Goal: Task Accomplishment & Management: Complete application form

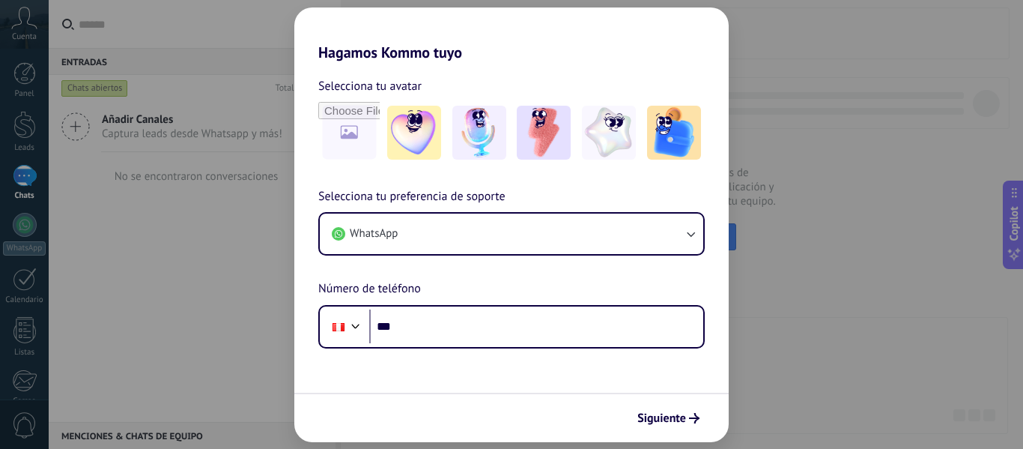
click at [758, 321] on div "Hagamos Kommo tuyo Selecciona tu avatar Selecciona tu preferencia de soporte Wh…" at bounding box center [511, 224] width 1023 height 449
click at [830, 218] on div "Hagamos Kommo tuyo Selecciona tu avatar Selecciona tu preferencia de soporte Wh…" at bounding box center [511, 224] width 1023 height 449
click at [689, 432] on div "Siguiente" at bounding box center [511, 417] width 434 height 49
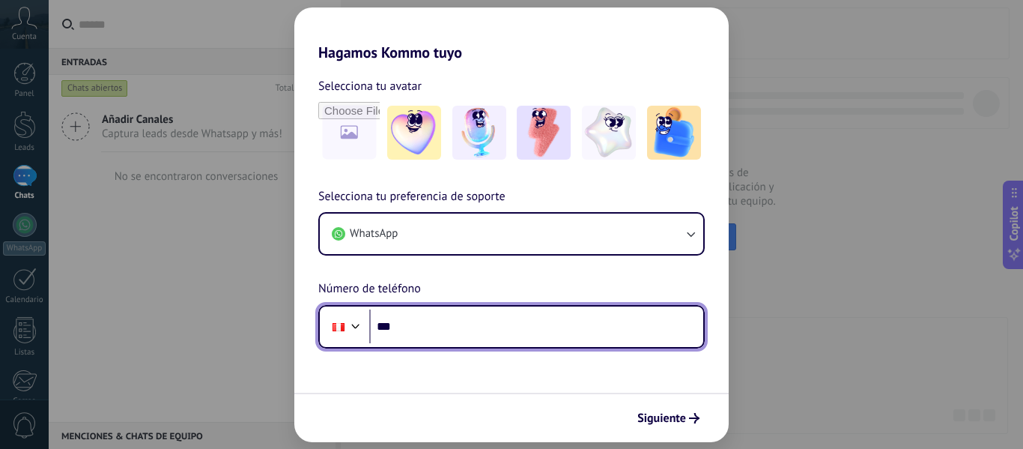
click at [556, 324] on input "***" at bounding box center [536, 326] width 334 height 34
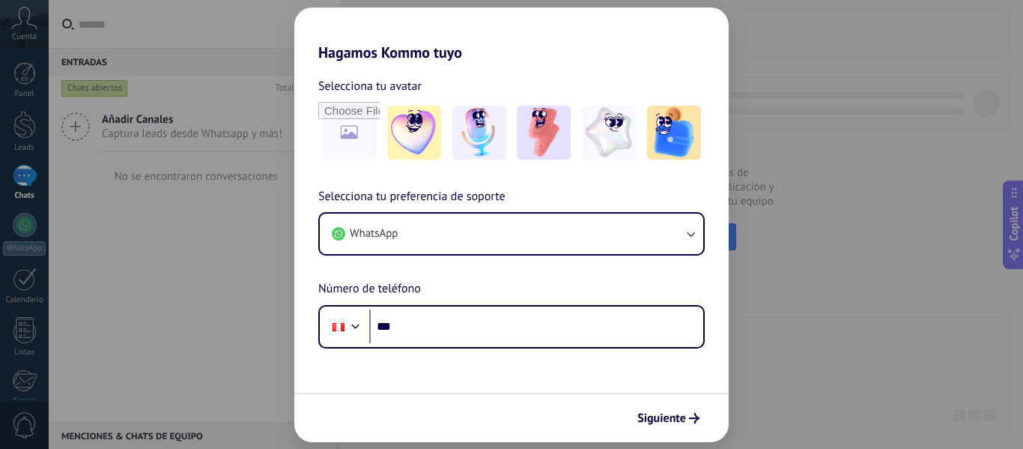
click at [903, 256] on div "Hagamos Kommo tuyo Selecciona tu avatar Selecciona tu preferencia de soporte Wh…" at bounding box center [511, 224] width 1023 height 449
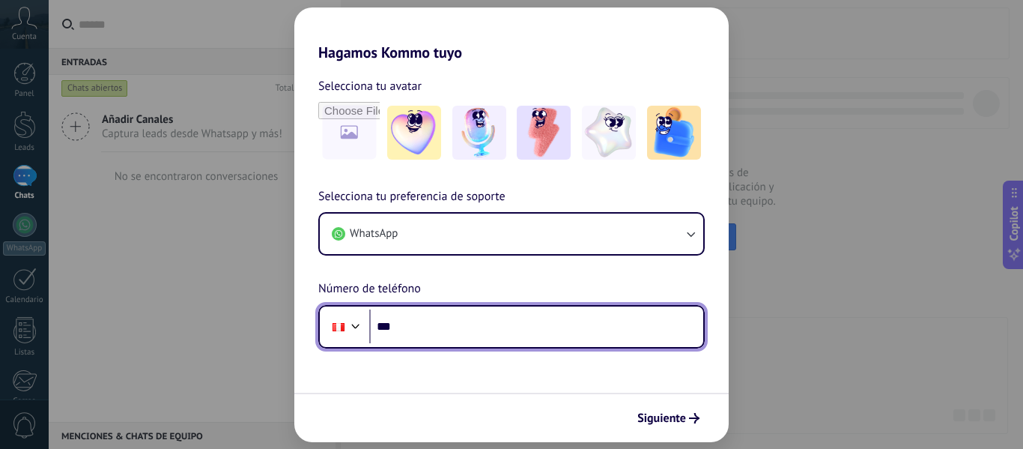
click at [542, 322] on input "***" at bounding box center [536, 326] width 334 height 34
type input "**********"
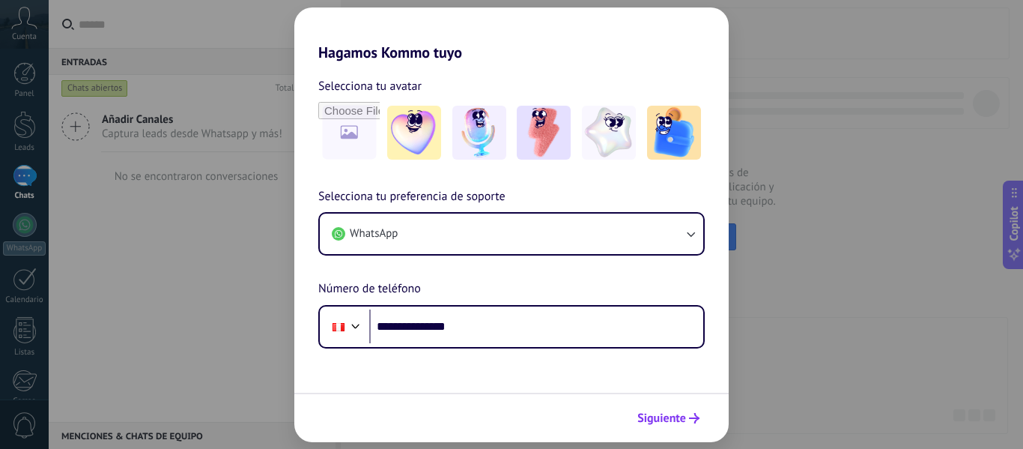
click at [668, 416] on span "Siguiente" at bounding box center [661, 418] width 49 height 10
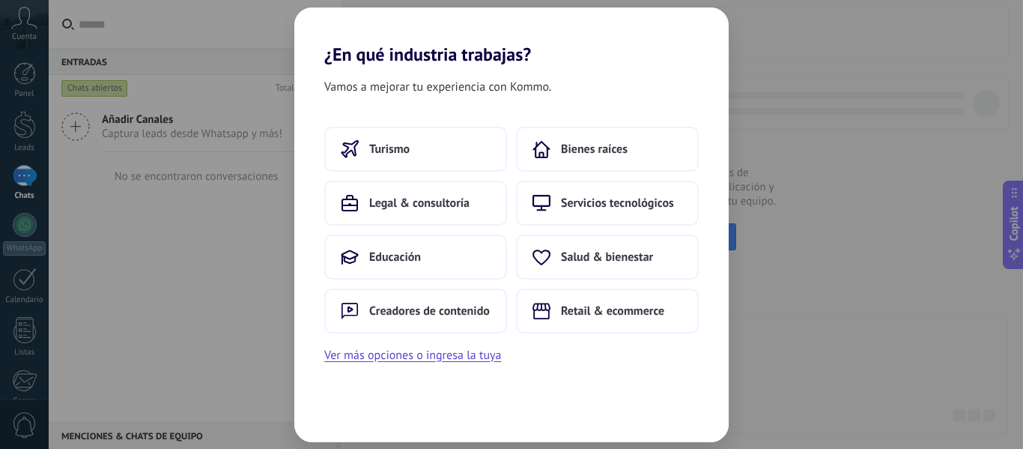
click at [762, 318] on div "¿En qué industria trabajas? Vamos a mejorar tu experiencia con Kommo. Turismo B…" at bounding box center [511, 224] width 1023 height 449
click at [648, 162] on button "Bienes raíces" at bounding box center [607, 149] width 183 height 45
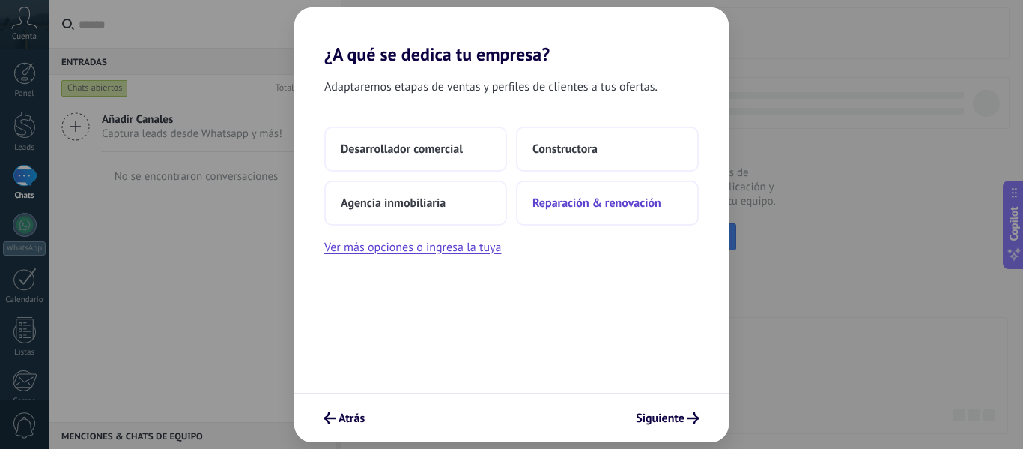
click at [621, 187] on button "Reparación & renovación" at bounding box center [607, 203] width 183 height 45
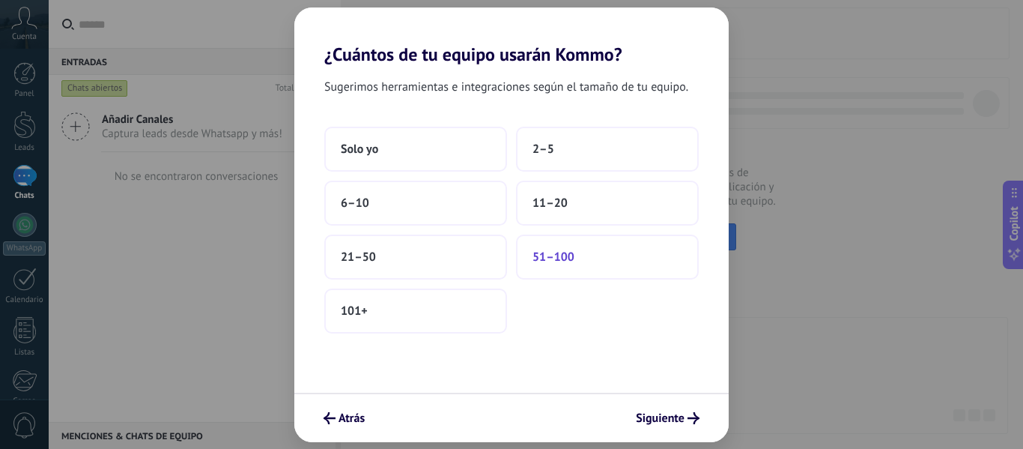
click at [613, 266] on button "51–100" at bounding box center [607, 256] width 183 height 45
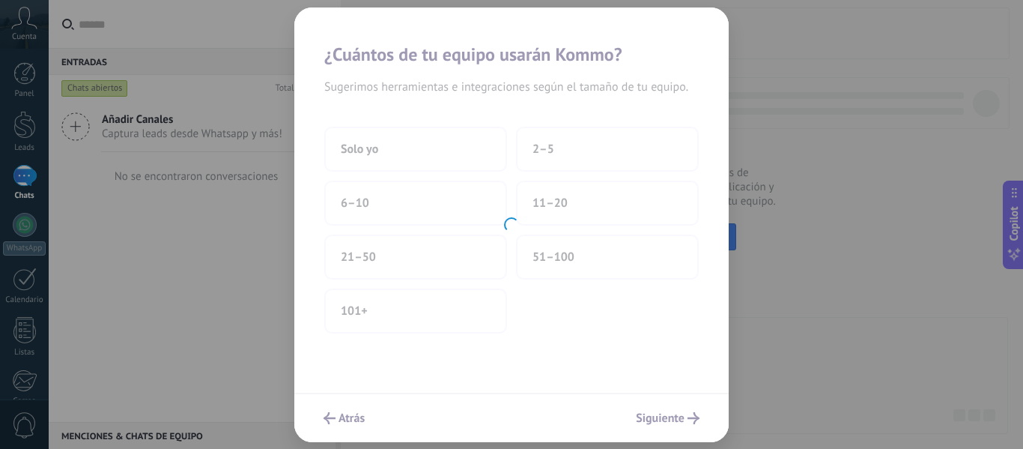
click at [663, 402] on div at bounding box center [511, 224] width 434 height 434
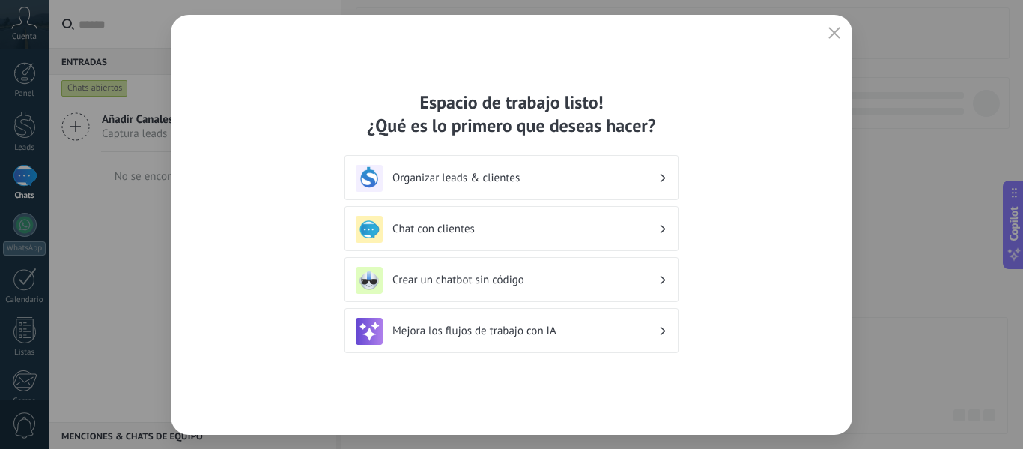
click at [575, 339] on div "Mejora los flujos de trabajo con IA" at bounding box center [512, 331] width 312 height 27
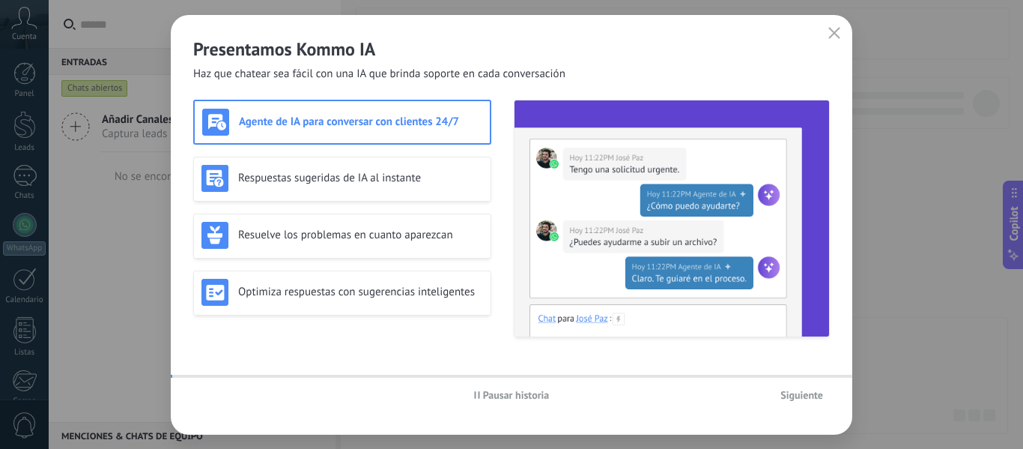
scroll to position [175, 0]
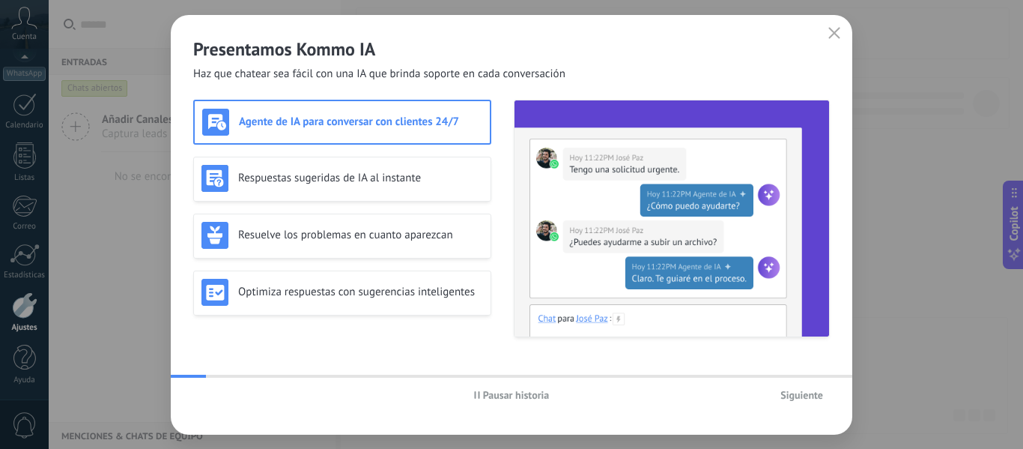
click at [808, 400] on span "Siguiente" at bounding box center [802, 395] width 43 height 10
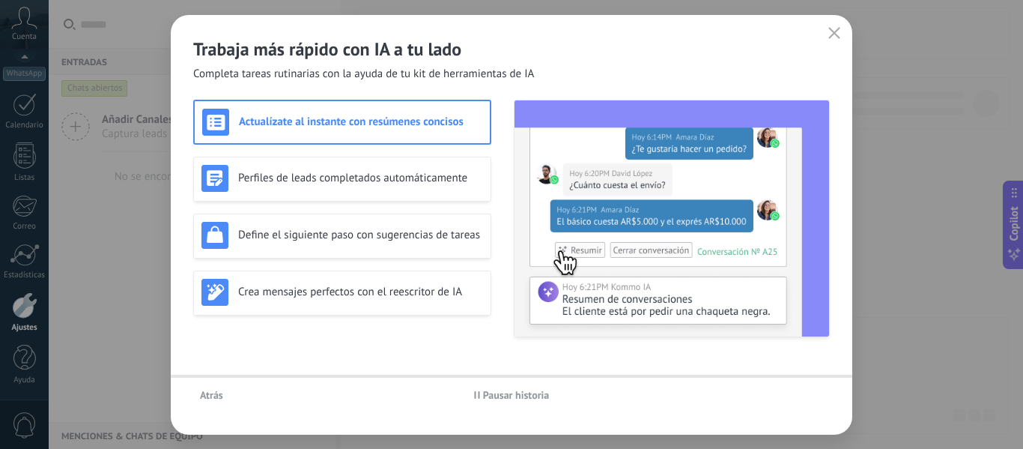
click at [808, 400] on div "Atrás Pausar historia" at bounding box center [512, 395] width 682 height 34
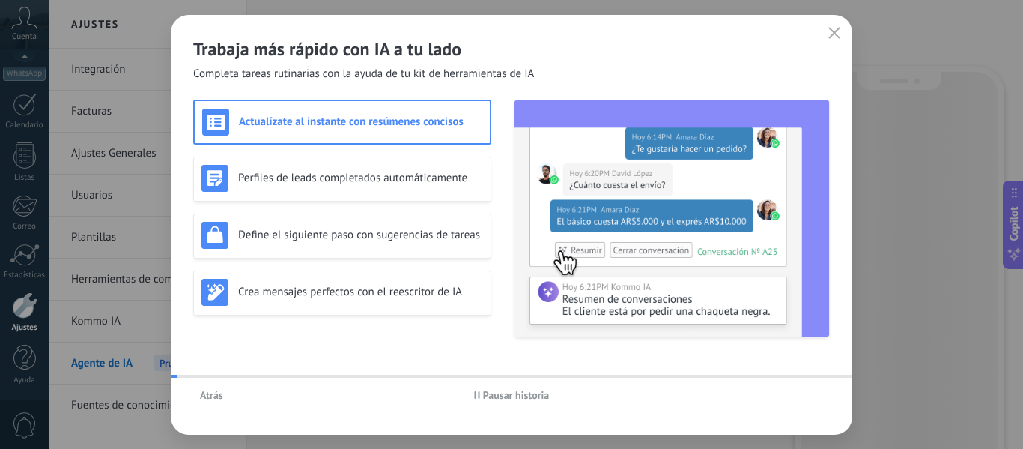
click at [808, 400] on div "Atrás Pausar historia" at bounding box center [512, 395] width 682 height 34
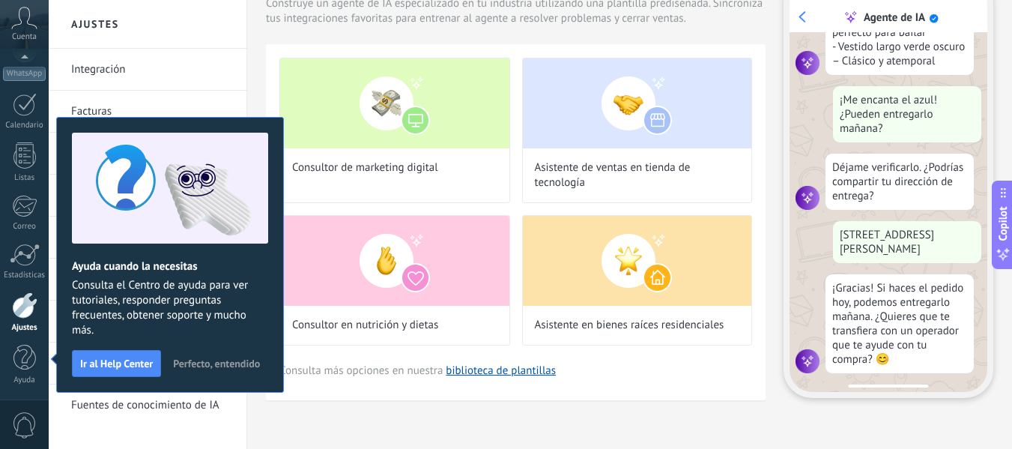
click at [23, 18] on icon at bounding box center [24, 18] width 26 height 22
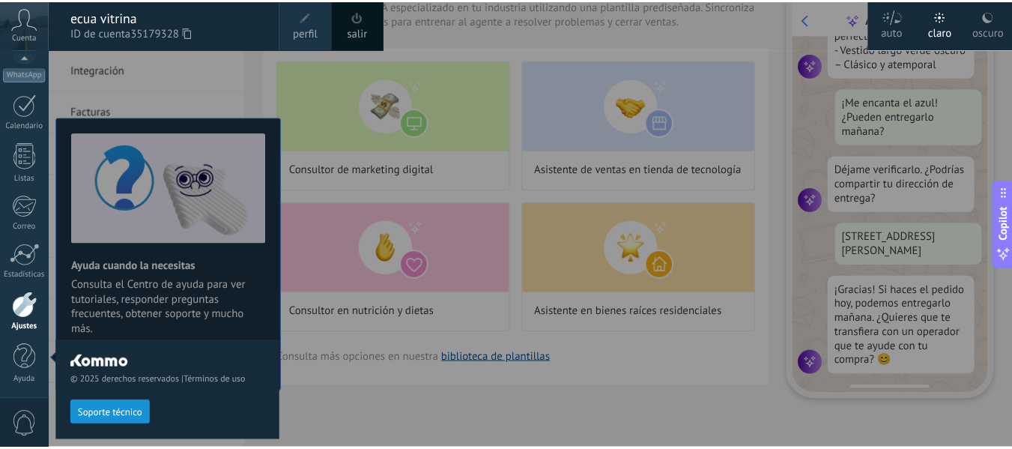
scroll to position [383, 0]
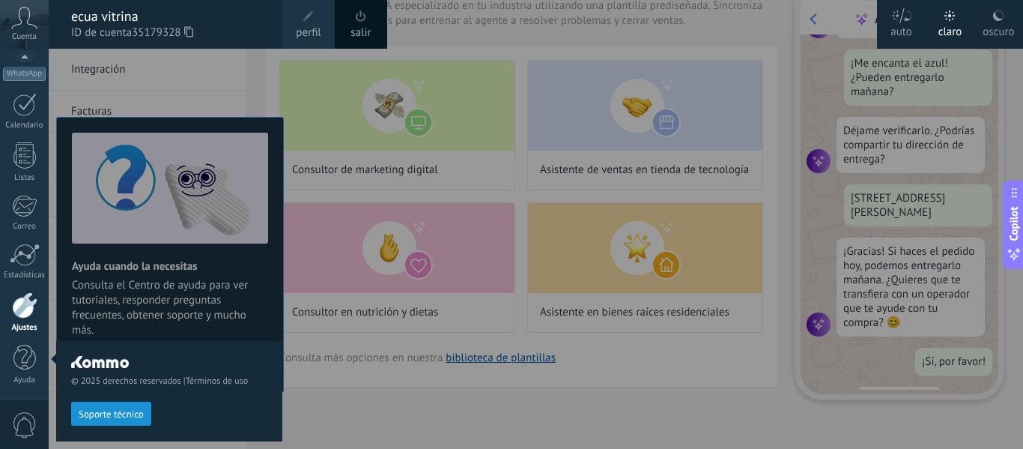
click at [358, 19] on span at bounding box center [361, 15] width 10 height 11
